Goal: Task Accomplishment & Management: Use online tool/utility

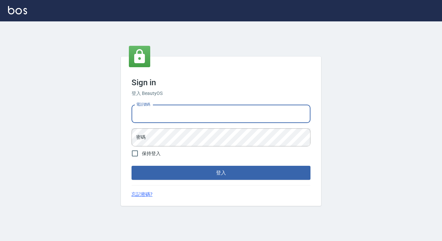
type input "0909291021"
click at [221, 173] on button "登入" at bounding box center [221, 173] width 179 height 14
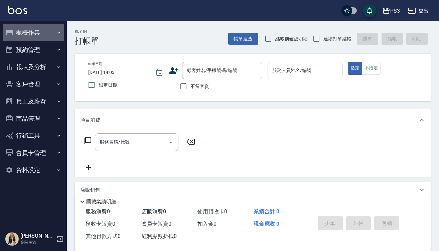
drag, startPoint x: 30, startPoint y: 30, endPoint x: 30, endPoint y: 45, distance: 14.7
click at [30, 30] on button "櫃檯作業" at bounding box center [33, 32] width 61 height 17
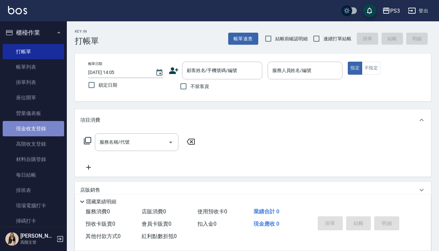
click at [48, 132] on link "現金收支登錄" at bounding box center [33, 128] width 61 height 15
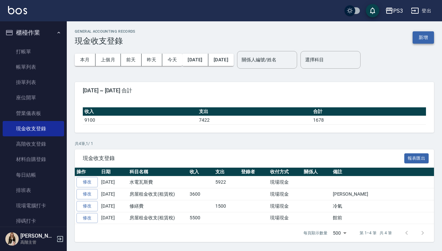
click at [426, 38] on button "新增" at bounding box center [423, 37] width 21 height 12
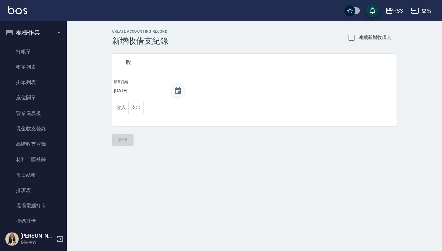
click at [177, 89] on icon "Choose date, selected date is 2025-08-12" at bounding box center [178, 90] width 6 height 7
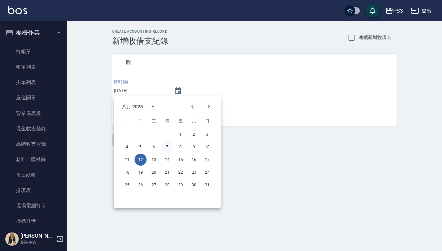
click at [170, 146] on button "7" at bounding box center [167, 147] width 12 height 12
type input "2025/08/07"
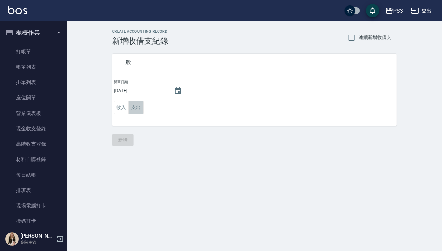
click at [140, 111] on button "支出" at bounding box center [136, 108] width 15 height 14
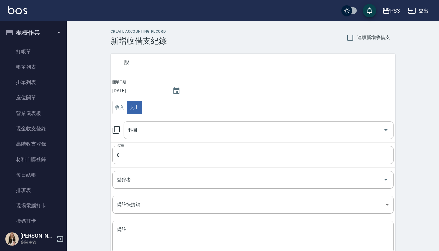
click at [178, 130] on input "科目" at bounding box center [254, 131] width 254 height 12
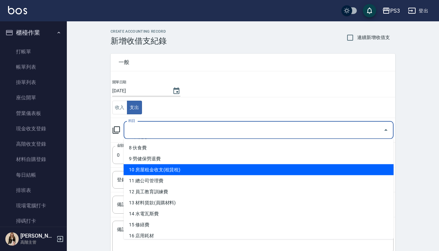
scroll to position [97, 0]
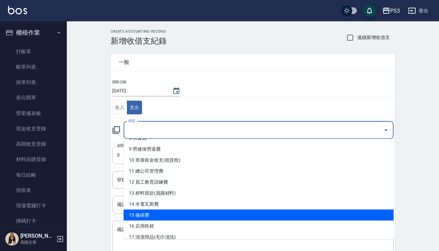
click at [173, 215] on li "15 修繕費" at bounding box center [259, 215] width 270 height 11
type input "15 修繕費"
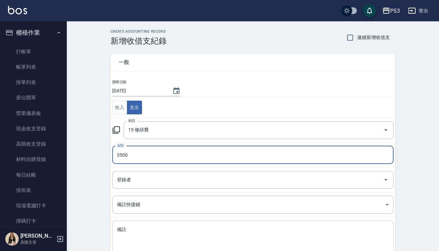
type input "3500"
click at [149, 240] on textarea "備註" at bounding box center [253, 237] width 272 height 21
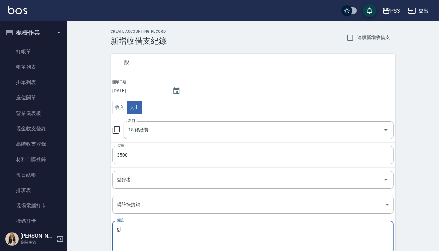
type textarea "g"
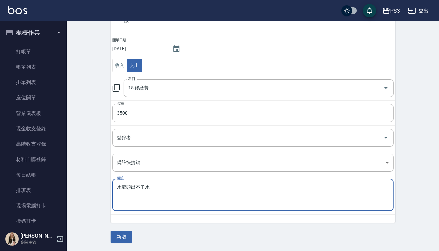
scroll to position [42, 0]
type textarea "水龍頭出不了水"
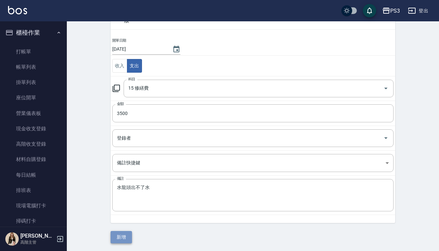
click at [121, 235] on button "新增" at bounding box center [121, 237] width 21 height 12
